Goal: Task Accomplishment & Management: Use online tool/utility

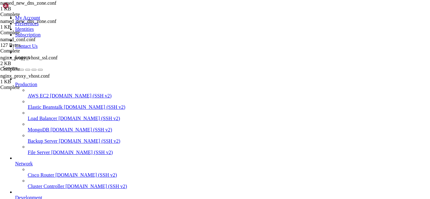
scroll to position [5432, 0]
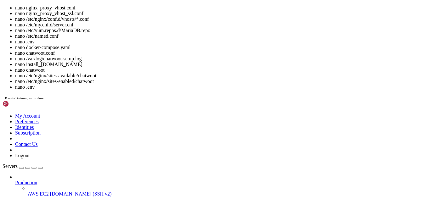
scroll to position [5437, 0]
drag, startPoint x: 67, startPoint y: 625, endPoint x: 239, endPoint y: 594, distance: 175.1
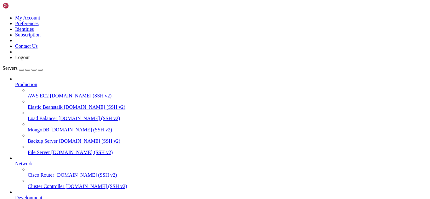
drag, startPoint x: 143, startPoint y: 22, endPoint x: 93, endPoint y: 28, distance: 50.4
paste input "usr/local/cwpsrv/var/services/roundcube/config/"
type input "/usr/local/cwpsrv/var/services/roundcube/config/"
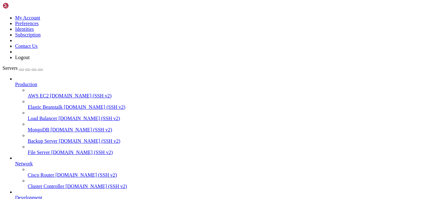
type textarea "$config['skin'] = 'elastic';"
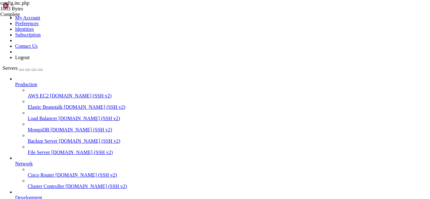
drag, startPoint x: 137, startPoint y: 571, endPoint x: 55, endPoint y: 538, distance: 88.5
drag, startPoint x: 57, startPoint y: 538, endPoint x: 173, endPoint y: 542, distance: 116.7
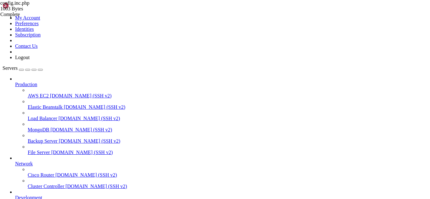
scroll to position [5908, 0]
drag, startPoint x: 120, startPoint y: 536, endPoint x: 117, endPoint y: 537, distance: 3.9
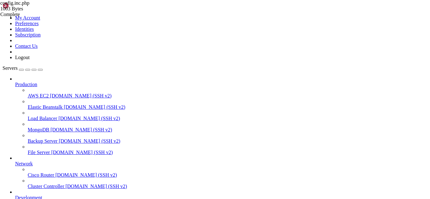
drag, startPoint x: 215, startPoint y: 19, endPoint x: 92, endPoint y: 21, distance: 123.3
paste input "logs/errors.log"
type input "/usr/local/cwpsrv/var/services/roundcube/logs/"
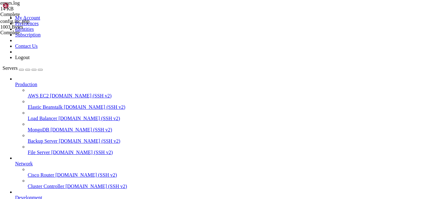
scroll to position [0, 0]
drag, startPoint x: 101, startPoint y: 158, endPoint x: 90, endPoint y: -1, distance: 159.2
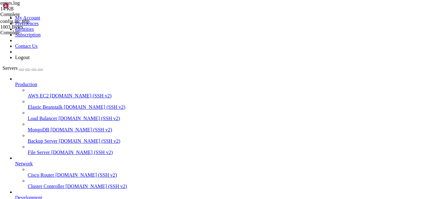
drag, startPoint x: 69, startPoint y: 541, endPoint x: 58, endPoint y: 538, distance: 11.3
drag, startPoint x: 54, startPoint y: 542, endPoint x: 5, endPoint y: 513, distance: 56.4
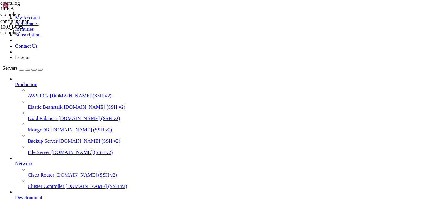
scroll to position [5977, 0]
drag, startPoint x: 215, startPoint y: 21, endPoint x: 79, endPoint y: 16, distance: 136.6
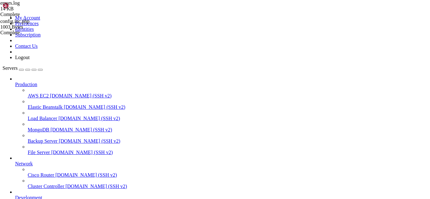
paste input "/etc/dovecot/conf.d/"
drag, startPoint x: 112, startPoint y: 20, endPoint x: 83, endPoint y: 18, distance: 28.7
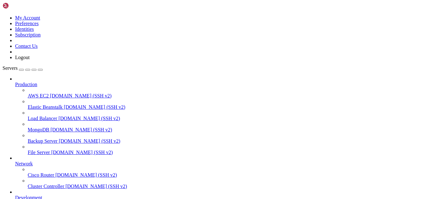
paste input "etc/dovecot/conf.d/"
type input "/etc/dovecot/conf.d/"
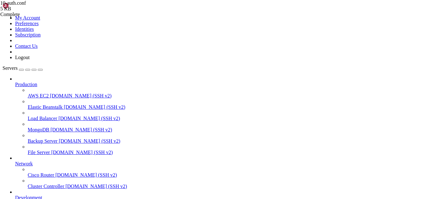
type textarea "#!include auth-static.conf.ext"
drag, startPoint x: 170, startPoint y: 21, endPoint x: 80, endPoint y: 24, distance: 90.9
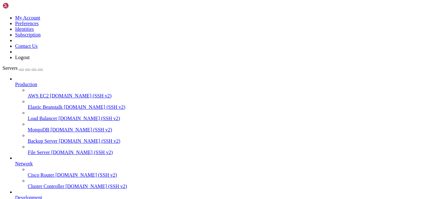
paste input "/usr/local/cwpsrv/var/services/roundcube/config/"
drag, startPoint x: 129, startPoint y: 22, endPoint x: 74, endPoint y: 27, distance: 55.0
paste input "usr/local/cwpsrv/var/services/roundcube/config/"
type input "/usr/local/cwpsrv/var/services/roundcube/config/"
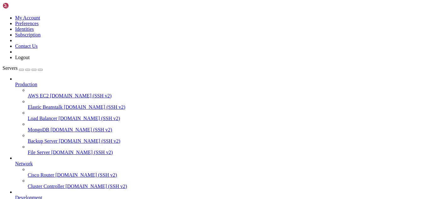
type textarea "$config['smtp_pass'] = '%p';"
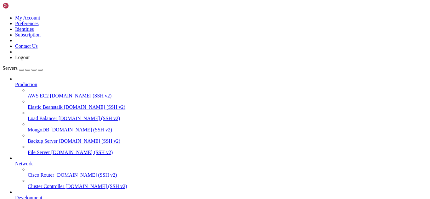
drag, startPoint x: 245, startPoint y: 528, endPoint x: 147, endPoint y: 529, distance: 98.4
drag, startPoint x: 67, startPoint y: 527, endPoint x: 96, endPoint y: 526, distance: 28.9
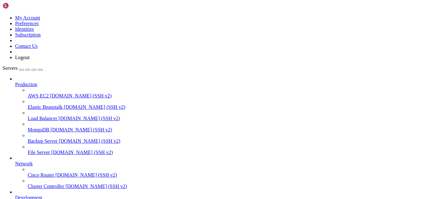
drag, startPoint x: 66, startPoint y: 528, endPoint x: 243, endPoint y: 528, distance: 177.4
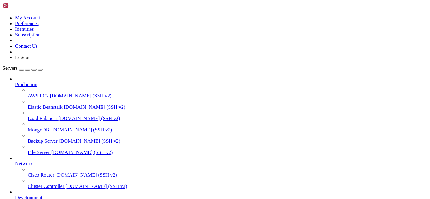
paste input "/usr/local/cwpsrv/htdocs/resources/conf/web_servers/conf_templates/"
type input "/"
paste input "/usr/local/cwpsrv/htdocs/resources/conf/web_servers/conf_templates/"
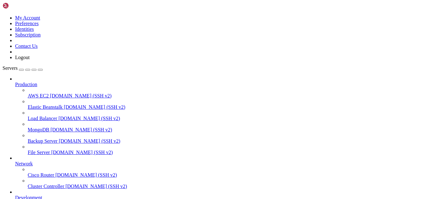
type input "/usr/local/cwpsrv/htdocs/resources/conf/web_servers/conf_templates/"
type textarea "_autodiscover._tcp IN SRV 0 0 443 mail.DOMAIN_REPLACE."
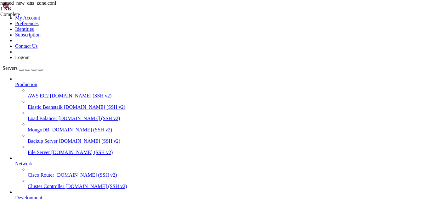
drag, startPoint x: 297, startPoint y: 20, endPoint x: 78, endPoint y: 17, distance: 218.3
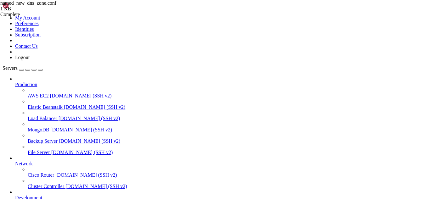
drag, startPoint x: 71, startPoint y: 539, endPoint x: 62, endPoint y: 538, distance: 9.1
drag, startPoint x: 118, startPoint y: 537, endPoint x: 104, endPoint y: 538, distance: 14.5
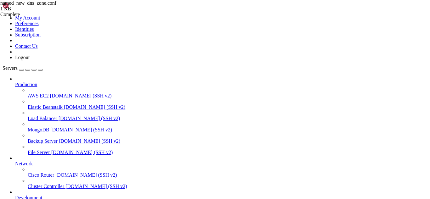
drag, startPoint x: 116, startPoint y: 542, endPoint x: 111, endPoint y: 540, distance: 6.1
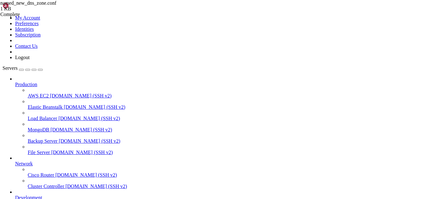
drag, startPoint x: 6, startPoint y: 465, endPoint x: 302, endPoint y: 534, distance: 304.6
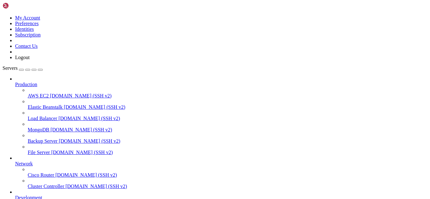
paste input "/usr/local/cwpsrv/htdocs/resources/admin/roundcube/config/config.inc.php"
drag, startPoint x: 128, startPoint y: 21, endPoint x: 81, endPoint y: 24, distance: 47.9
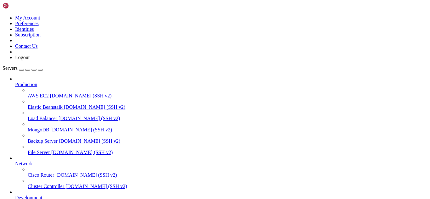
paste input "usr/local/cwpsrv/htdocs/resources/admin/roundcube/config/config.inc.php"
drag, startPoint x: 220, startPoint y: 25, endPoint x: 104, endPoint y: 24, distance: 115.4
type input "/"
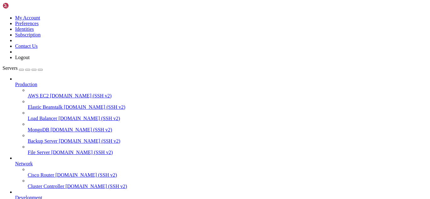
paste input "/usr/local/cwp/phpmyadmin/roundcube/config/config.inc.php"
drag, startPoint x: 230, startPoint y: 21, endPoint x: 93, endPoint y: 30, distance: 137.7
paste input "share"
type input "/usr/share/roundcube/config/config.inc.php"
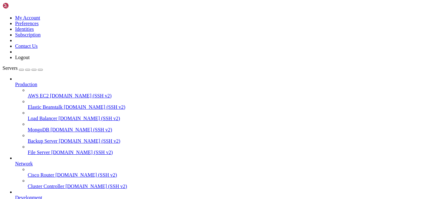
drag, startPoint x: 231, startPoint y: 540, endPoint x: 67, endPoint y: 538, distance: 164.5
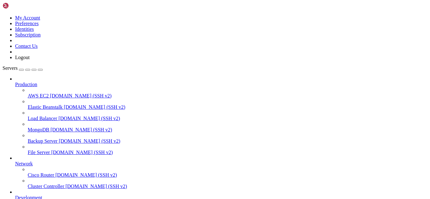
drag, startPoint x: 67, startPoint y: 539, endPoint x: 231, endPoint y: 540, distance: 163.5
drag, startPoint x: 190, startPoint y: 24, endPoint x: 97, endPoint y: 26, distance: 93.1
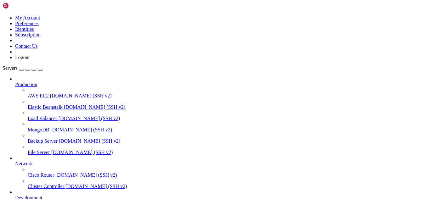
paste input "/usr/local/cwpsrv/var/services/roundcube/config/config.inc.php"
type input "/usr/local/cwpsrv/var/services/roundcube/config/"
type textarea "$config['skin'] = 'elastic';"
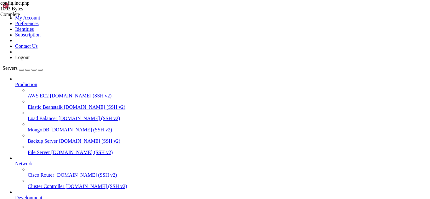
drag, startPoint x: 116, startPoint y: 499, endPoint x: 125, endPoint y: 532, distance: 33.9
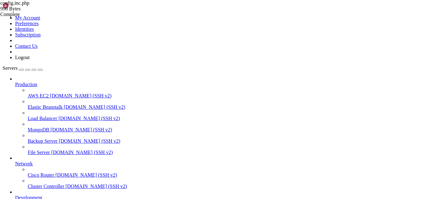
scroll to position [6806, 0]
drag, startPoint x: 54, startPoint y: 539, endPoint x: 19, endPoint y: 528, distance: 36.1
drag, startPoint x: 52, startPoint y: 539, endPoint x: 4, endPoint y: 525, distance: 49.2
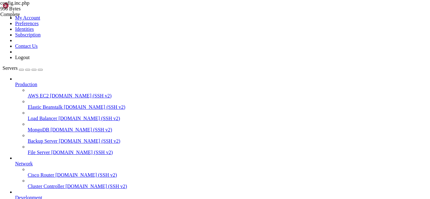
drag, startPoint x: 5, startPoint y: 525, endPoint x: 49, endPoint y: 540, distance: 46.1
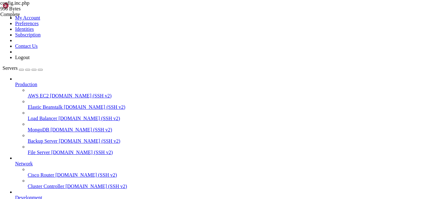
drag, startPoint x: 136, startPoint y: 541, endPoint x: 127, endPoint y: 540, distance: 9.8
drag, startPoint x: 133, startPoint y: 536, endPoint x: 124, endPoint y: 537, distance: 8.5
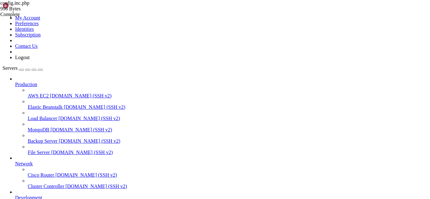
scroll to position [7266, 0]
drag, startPoint x: 138, startPoint y: 532, endPoint x: 5, endPoint y: 411, distance: 180.1
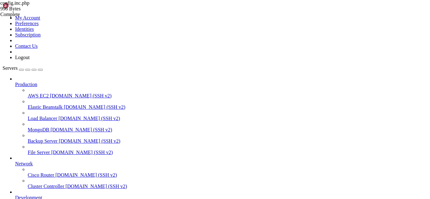
drag, startPoint x: 205, startPoint y: 17, endPoint x: 84, endPoint y: 8, distance: 120.8
paste input "etc/postfix"
type input "/etc/postfix/"
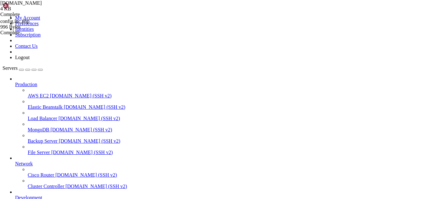
type textarea "milter_protocol = 2"
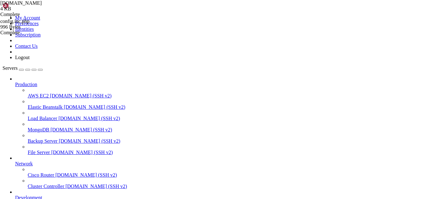
drag, startPoint x: 116, startPoint y: 538, endPoint x: 97, endPoint y: 530, distance: 20.4
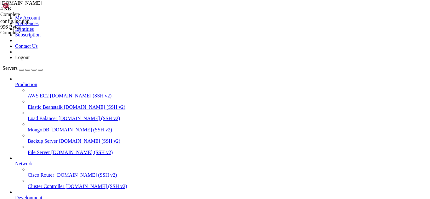
drag, startPoint x: 103, startPoint y: 540, endPoint x: 83, endPoint y: 532, distance: 21.8
drag, startPoint x: 256, startPoint y: 534, endPoint x: 10, endPoint y: 460, distance: 256.5
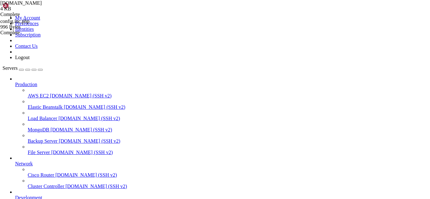
type textarea "# Aliases & transport maps"
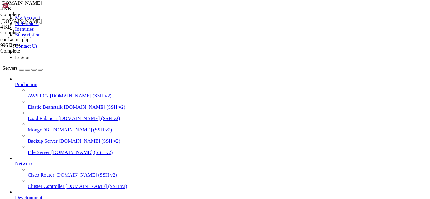
scroll to position [250, 0]
type input "message_size_limit"
drag, startPoint x: 177, startPoint y: 121, endPoint x: 95, endPoint y: 117, distance: 82.2
paste textarea "ailbox_size_limit = 2000000000 # 2"
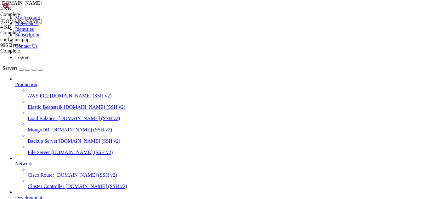
type textarea "mailbox_size_limit = 2000000000 # 2 GB"
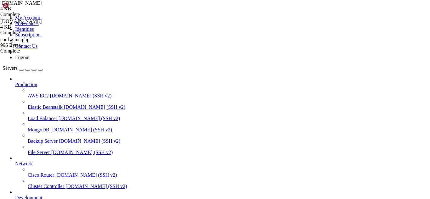
drag, startPoint x: 235, startPoint y: 533, endPoint x: 5, endPoint y: 530, distance: 229.9
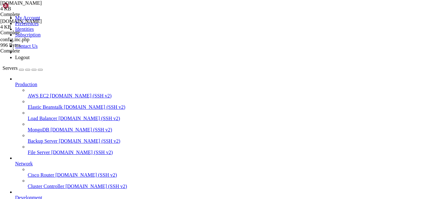
scroll to position [7806, 0]
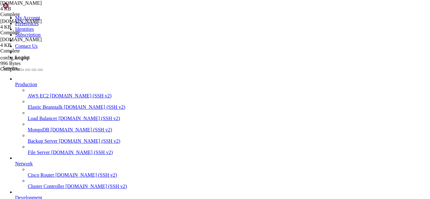
type textarea "mailbox_size_limit = 2000000000"
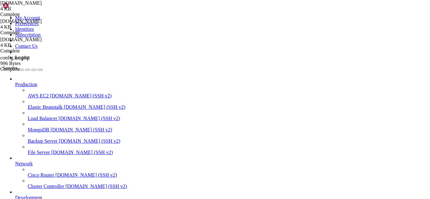
drag, startPoint x: 222, startPoint y: 532, endPoint x: 6, endPoint y: 514, distance: 217.5
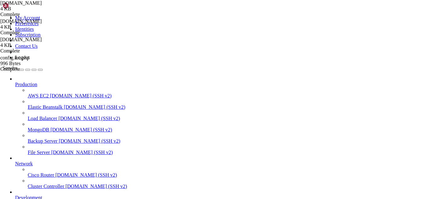
drag, startPoint x: 160, startPoint y: 537, endPoint x: 139, endPoint y: 531, distance: 22.5
drag, startPoint x: 276, startPoint y: 534, endPoint x: 5, endPoint y: 518, distance: 271.9
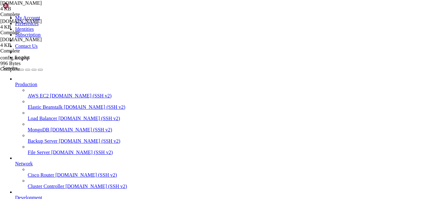
scroll to position [7886, 0]
drag, startPoint x: 140, startPoint y: 537, endPoint x: 128, endPoint y: 538, distance: 12.0
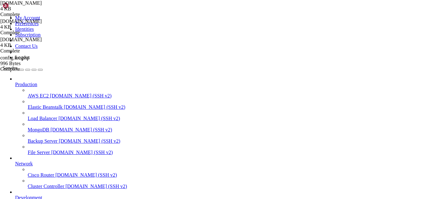
drag, startPoint x: 110, startPoint y: 543, endPoint x: 101, endPoint y: 538, distance: 10.5
